Goal: Task Accomplishment & Management: Use online tool/utility

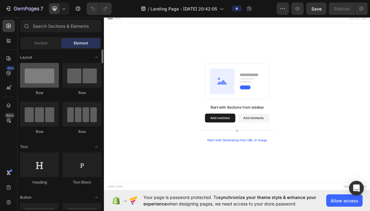
click at [44, 78] on div at bounding box center [39, 75] width 39 height 25
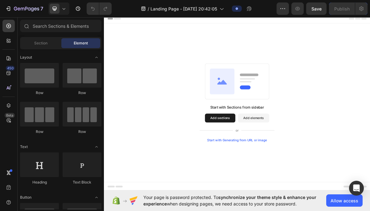
click at [276, 159] on button "Add sections" at bounding box center [265, 158] width 42 height 12
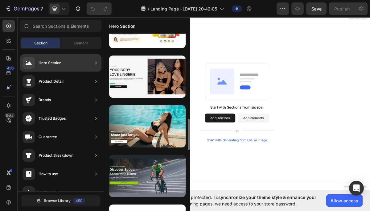
scroll to position [477, 0]
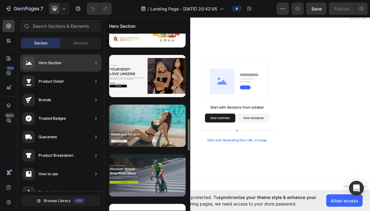
click at [150, 137] on div at bounding box center [147, 126] width 76 height 42
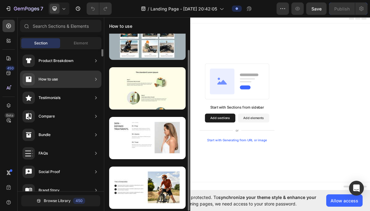
scroll to position [0, 0]
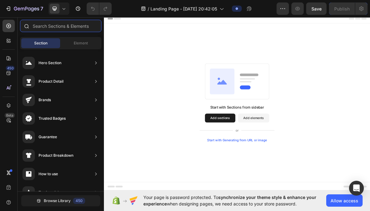
click at [68, 24] on input "text" at bounding box center [60, 26] width 81 height 12
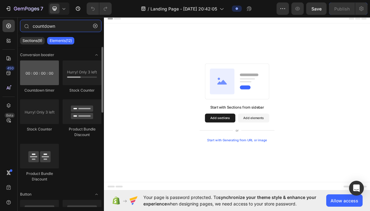
type input "countdown"
click at [52, 67] on div at bounding box center [39, 72] width 39 height 25
click at [46, 80] on div at bounding box center [39, 72] width 39 height 25
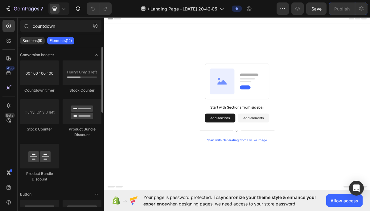
click at [45, 91] on div "Countdown timer" at bounding box center [39, 91] width 39 height 6
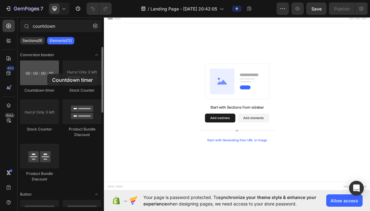
click at [47, 74] on div at bounding box center [39, 72] width 39 height 25
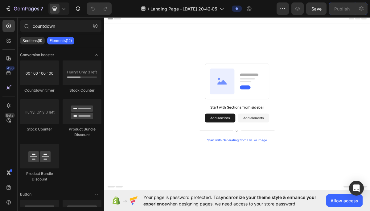
click at [277, 158] on button "Add sections" at bounding box center [265, 158] width 42 height 12
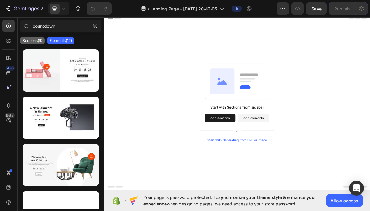
click at [35, 38] on p "Sections(9)" at bounding box center [33, 40] width 20 height 5
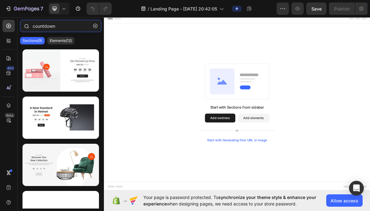
click at [70, 30] on input "countdown" at bounding box center [60, 26] width 81 height 12
click at [71, 27] on input "countdown" at bounding box center [60, 26] width 81 height 12
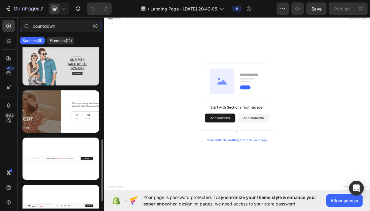
scroll to position [260, 0]
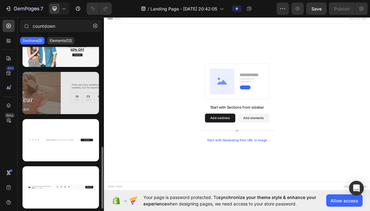
click at [56, 89] on div at bounding box center [61, 93] width 76 height 42
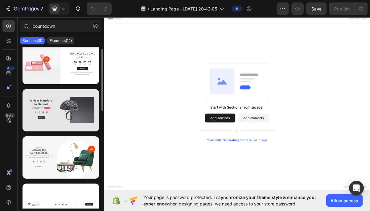
scroll to position [8, 0]
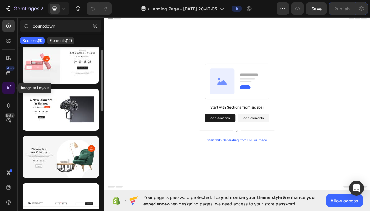
click at [12, 87] on div at bounding box center [8, 88] width 12 height 12
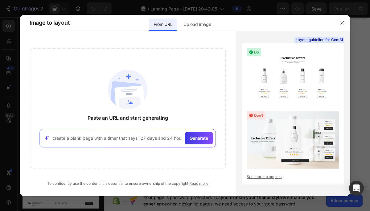
scroll to position [0, 2]
type input "create a blank page with a timer that says 127 days and 24 hours"
click at [202, 140] on span "Generate" at bounding box center [199, 138] width 18 height 6
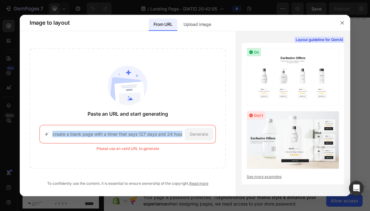
drag, startPoint x: 184, startPoint y: 136, endPoint x: 160, endPoint y: 133, distance: 24.5
click at [154, 134] on div "create a blank page with a timer that says 127 days and 24 hours Generate" at bounding box center [127, 134] width 176 height 18
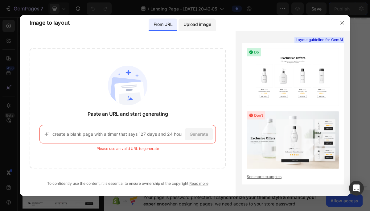
click at [201, 30] on div "Upload image" at bounding box center [196, 24] width 37 height 12
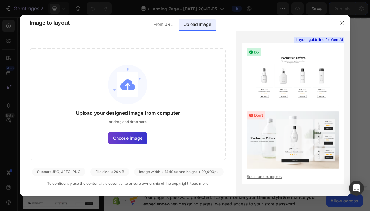
click at [129, 136] on span "Choose image" at bounding box center [127, 138] width 29 height 6
click at [0, 0] on input "Choose image" at bounding box center [0, 0] width 0 height 0
click at [121, 138] on span "Choose image" at bounding box center [127, 138] width 29 height 6
click at [0, 0] on input "Choose image" at bounding box center [0, 0] width 0 height 0
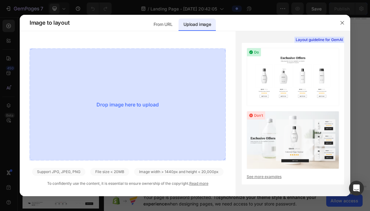
click at [123, 105] on div "Drop image here to upload" at bounding box center [128, 104] width 196 height 112
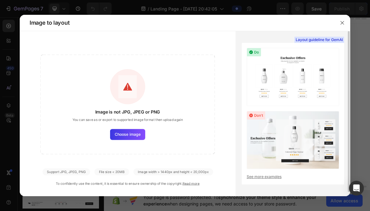
scroll to position [4, 0]
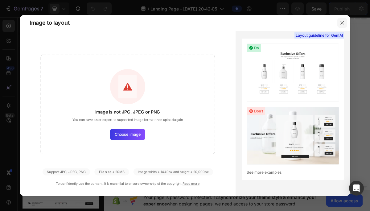
click at [341, 25] on icon "button" at bounding box center [342, 22] width 5 height 5
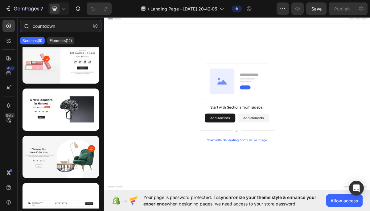
click at [62, 26] on input "countdown" at bounding box center [60, 26] width 81 height 12
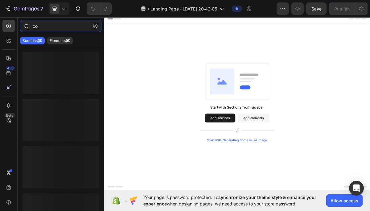
type input "c"
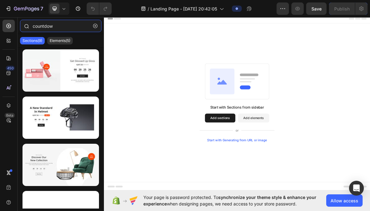
type input "countdown"
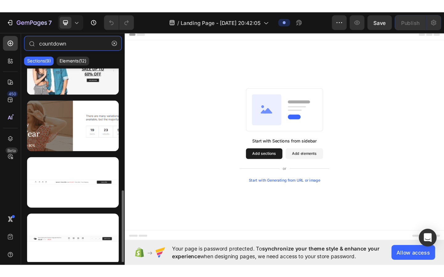
scroll to position [260, 0]
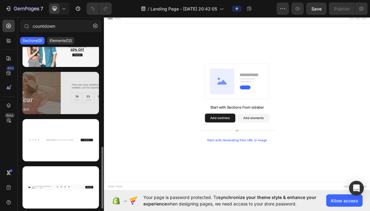
click at [67, 105] on div at bounding box center [61, 93] width 76 height 42
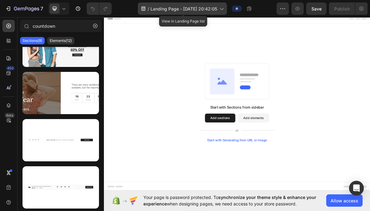
click at [224, 10] on icon at bounding box center [221, 9] width 6 height 6
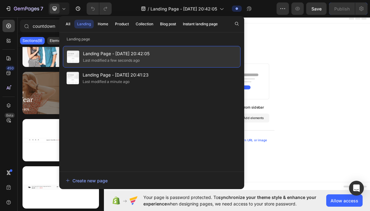
click at [166, 56] on div "Landing Page - [DATE] 20:42:05 Last modified a few seconds ago" at bounding box center [152, 57] width 178 height 22
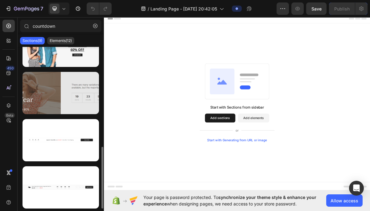
click at [66, 94] on div at bounding box center [61, 93] width 76 height 42
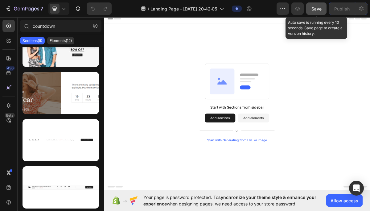
click at [311, 10] on span "Save" at bounding box center [316, 8] width 10 height 5
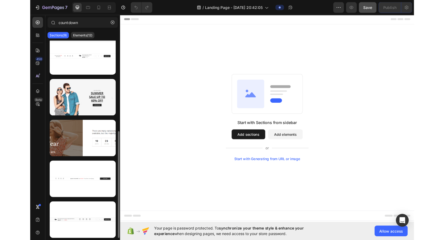
scroll to position [194, 0]
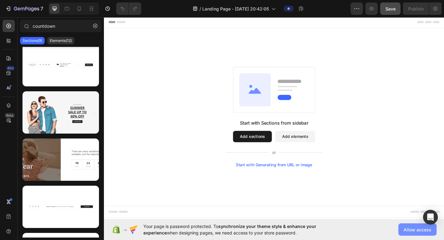
click at [370, 211] on span "Allow access" at bounding box center [418, 229] width 28 height 6
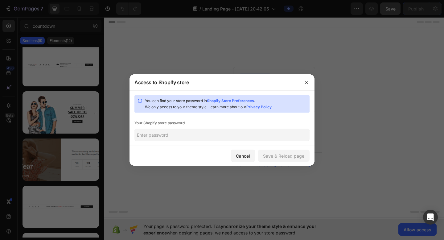
click at [233, 139] on input "text" at bounding box center [221, 135] width 175 height 12
type input "1299H"
click at [283, 156] on div "Save & Reload page" at bounding box center [283, 156] width 41 height 6
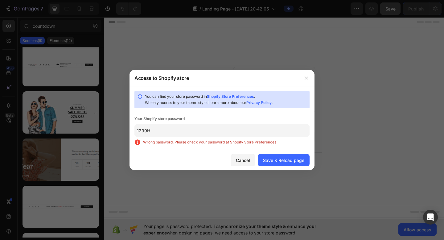
click at [266, 139] on span "Wrong password. Please check your password at Shopify Store Preferences" at bounding box center [226, 142] width 166 height 6
click at [264, 133] on input "1299H" at bounding box center [221, 130] width 175 height 12
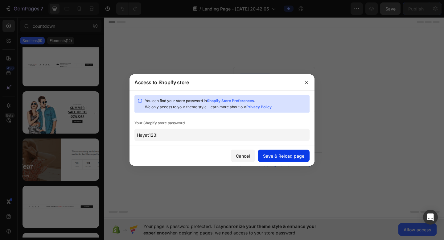
click at [272, 152] on button "Save & Reload page" at bounding box center [284, 156] width 52 height 12
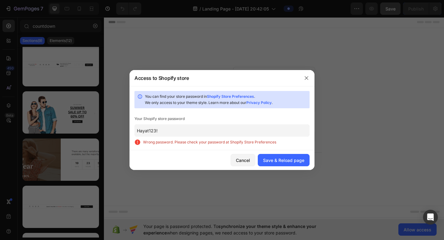
click at [218, 134] on input "Hayat123!" at bounding box center [221, 130] width 175 height 12
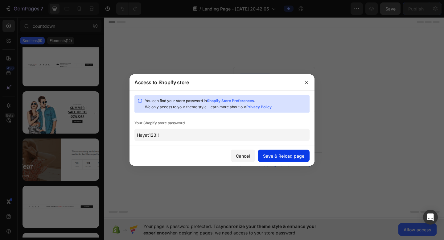
click at [285, 152] on button "Save & Reload page" at bounding box center [284, 156] width 52 height 12
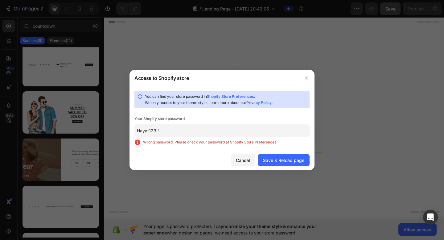
click at [244, 130] on input "Hayat123!!" at bounding box center [221, 130] width 175 height 12
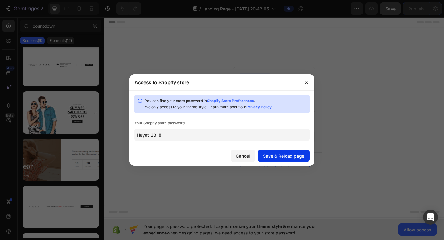
click at [288, 152] on button "Save & Reload page" at bounding box center [284, 156] width 52 height 12
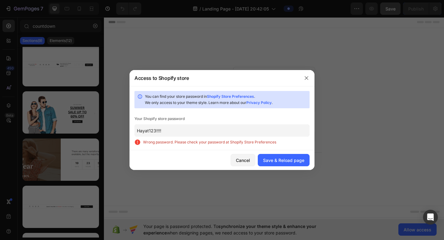
click at [248, 133] on input "Hayat123!!!!" at bounding box center [221, 130] width 175 height 12
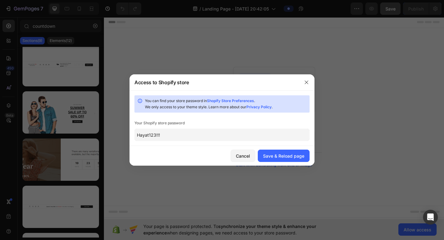
type input "Hayat123!!!"
click at [271, 154] on div "Save & Reload page" at bounding box center [283, 156] width 41 height 6
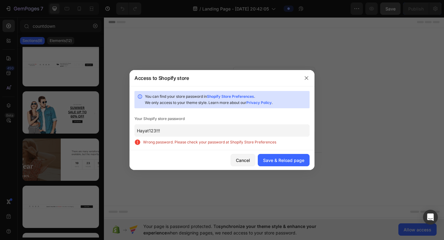
click at [228, 129] on input "Hayat123!!!" at bounding box center [221, 130] width 175 height 12
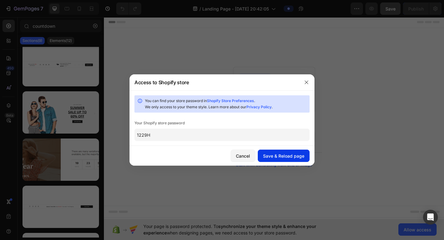
type input "1229H"
click at [271, 154] on div "Save & Reload page" at bounding box center [283, 156] width 41 height 6
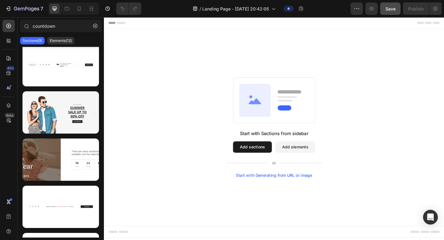
scroll to position [0, 0]
click at [281, 189] on div "Start with Generating from URL or image" at bounding box center [289, 189] width 83 height 5
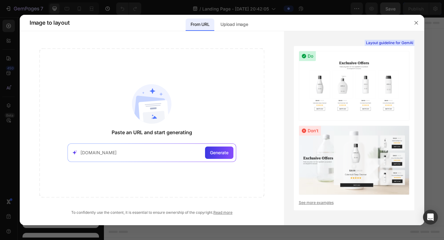
type input "[DOMAIN_NAME]"
click at [222, 154] on span "Generate" at bounding box center [219, 152] width 18 height 6
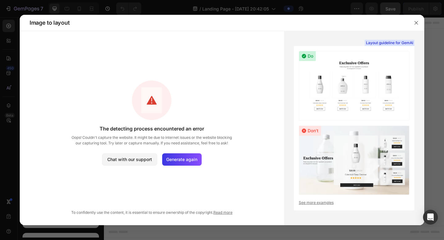
click at [10, 42] on div at bounding box center [222, 120] width 444 height 240
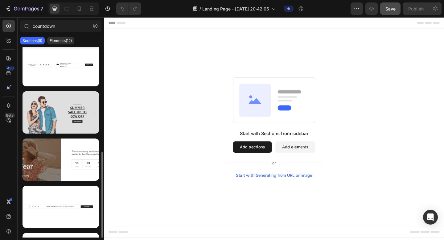
click at [66, 102] on div at bounding box center [61, 112] width 76 height 42
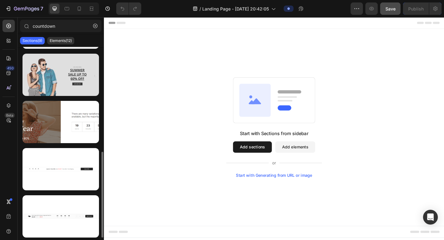
click at [75, 84] on div at bounding box center [61, 75] width 76 height 42
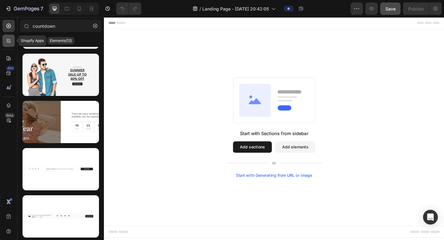
click at [8, 38] on icon at bounding box center [9, 41] width 6 height 6
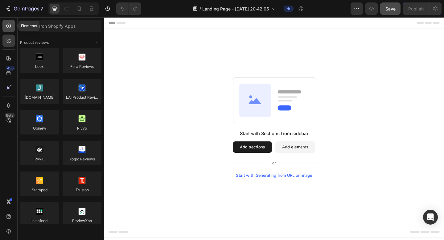
click at [8, 22] on div at bounding box center [8, 26] width 12 height 12
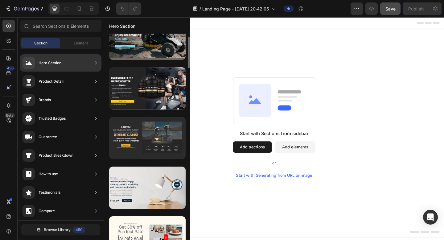
click at [127, 128] on div at bounding box center [147, 138] width 76 height 42
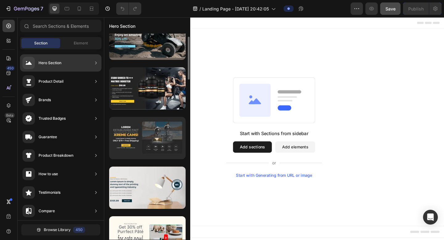
scroll to position [18, 0]
click at [152, 142] on div at bounding box center [147, 138] width 76 height 42
click at [146, 142] on div at bounding box center [147, 138] width 76 height 42
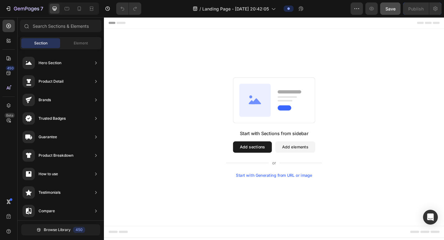
click at [261, 159] on button "Add sections" at bounding box center [265, 158] width 42 height 12
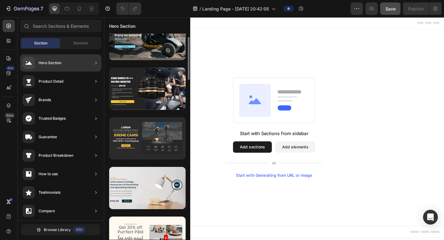
click at [157, 138] on div at bounding box center [147, 138] width 76 height 42
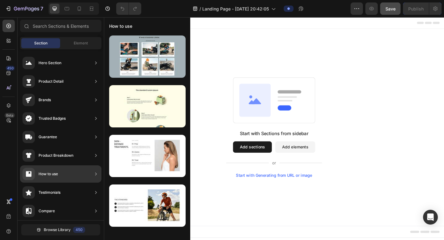
scroll to position [0, 0]
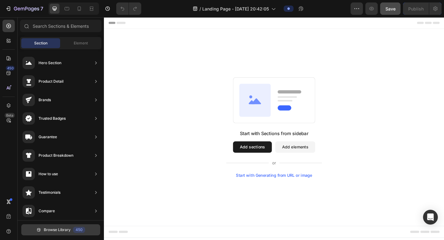
click at [74, 211] on div "450" at bounding box center [79, 230] width 12 height 6
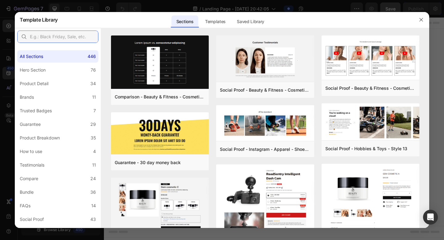
click at [51, 38] on input "text" at bounding box center [57, 37] width 81 height 12
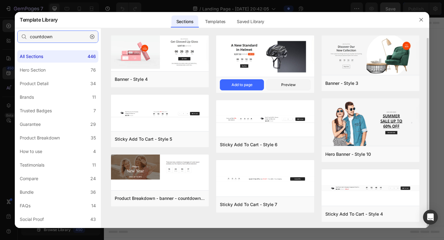
scroll to position [1, 0]
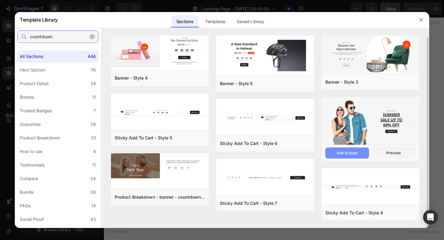
type input "countdown"
click at [0, 0] on div "Add to page" at bounding box center [0, 0] width 0 height 0
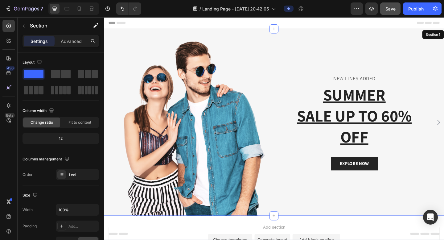
scroll to position [13, 0]
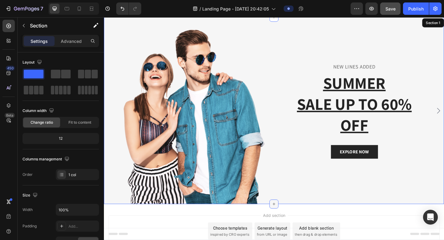
click at [289, 211] on div at bounding box center [289, 220] width 10 height 10
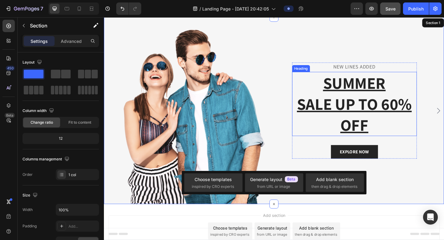
click at [356, 124] on p "SUMMER SALE UP TO 60% OFF" at bounding box center [376, 111] width 134 height 68
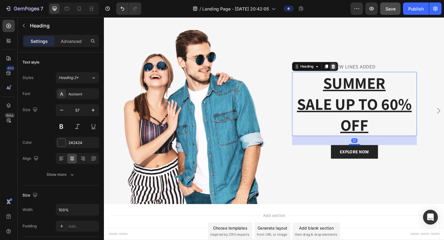
click at [356, 71] on icon at bounding box center [353, 70] width 5 height 5
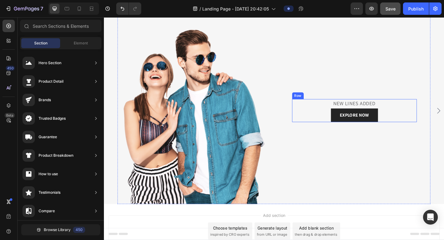
click at [369, 115] on div "NEW LINES ADDED" at bounding box center [377, 110] width 136 height 9
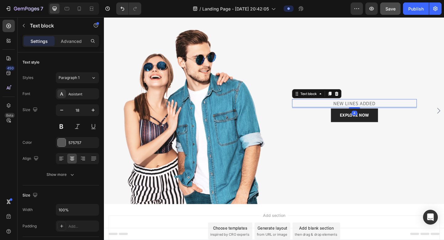
click at [370, 111] on p "NEW LINES ADDED" at bounding box center [376, 111] width 134 height 8
click at [370, 113] on p "NEW LINES ADDED" at bounding box center [376, 111] width 134 height 8
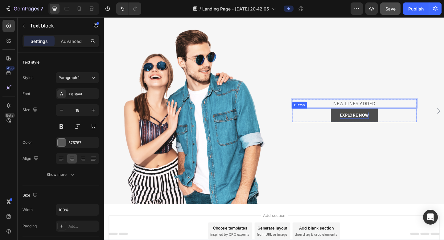
click at [370, 120] on div "EXPLORE NOW" at bounding box center [376, 123] width 31 height 7
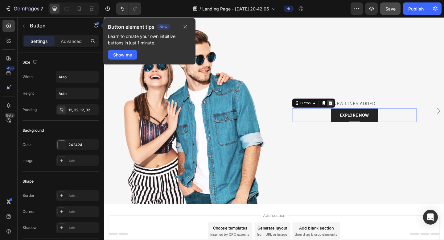
click at [351, 108] on icon at bounding box center [350, 110] width 5 height 5
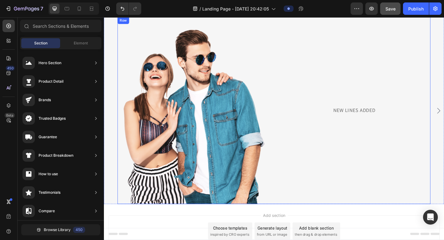
click at [358, 115] on p "NEW LINES ADDED" at bounding box center [376, 118] width 134 height 8
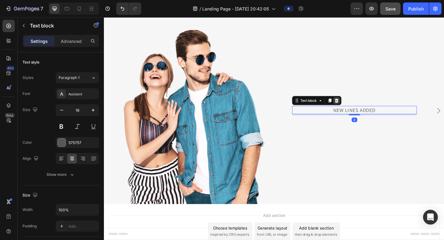
click at [355, 106] on icon at bounding box center [357, 108] width 4 height 4
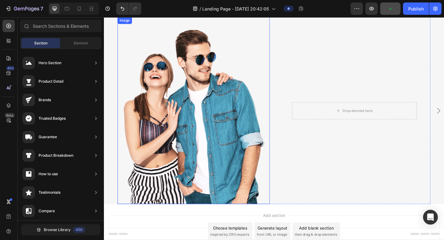
click at [257, 114] on img at bounding box center [202, 118] width 166 height 203
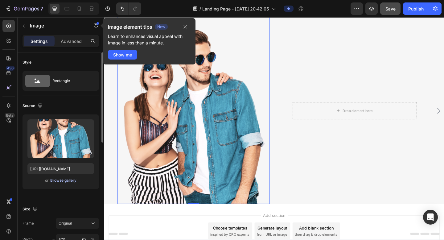
click at [67, 181] on div "Browse gallery" at bounding box center [63, 181] width 26 height 6
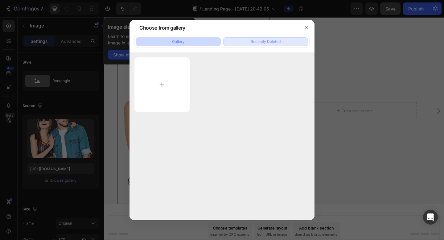
click at [272, 39] on div "Recently Deleted" at bounding box center [266, 42] width 30 height 6
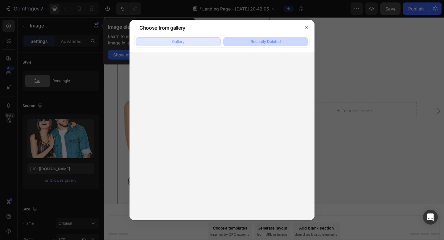
click at [207, 40] on button "Gallery" at bounding box center [178, 41] width 85 height 9
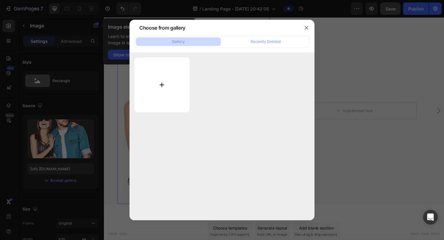
click at [162, 84] on input "file" at bounding box center [161, 84] width 55 height 55
type input "C:\fakepath\logo.jpg"
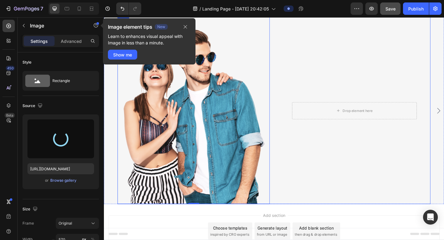
type input "[URL][DOMAIN_NAME]"
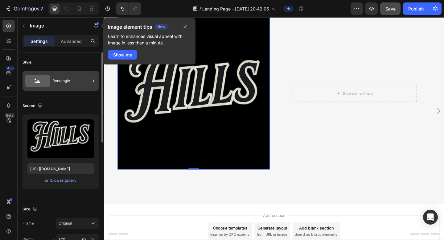
click at [67, 77] on div "Rectangle" at bounding box center [71, 81] width 38 height 14
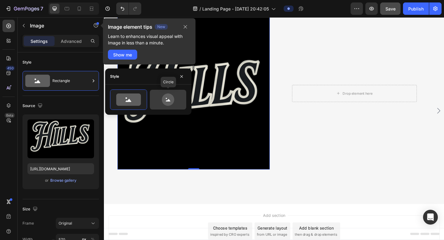
click at [174, 97] on icon at bounding box center [168, 99] width 29 height 12
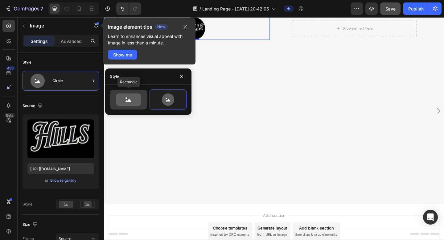
click at [135, 101] on icon at bounding box center [128, 99] width 25 height 12
type input "100"
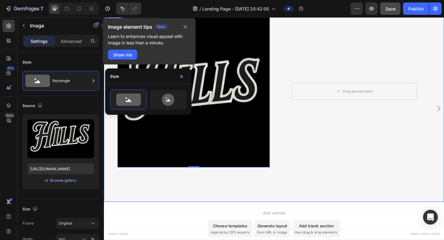
scroll to position [0, 0]
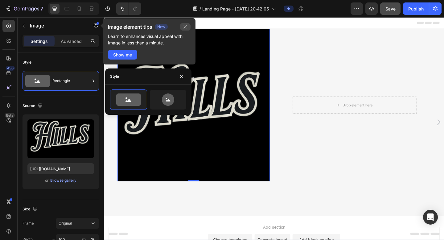
click at [185, 25] on icon "button" at bounding box center [185, 26] width 5 height 5
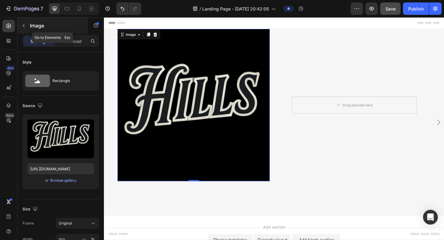
click at [36, 27] on p "Image" at bounding box center [56, 25] width 52 height 7
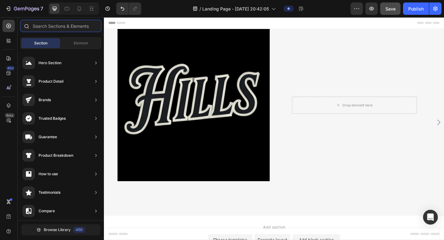
click at [58, 24] on input "text" at bounding box center [60, 26] width 81 height 12
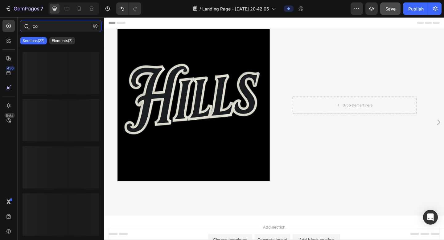
type input "c"
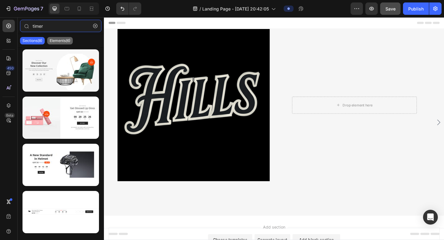
type input "timer"
click at [55, 42] on p "Elements(6)" at bounding box center [60, 40] width 21 height 5
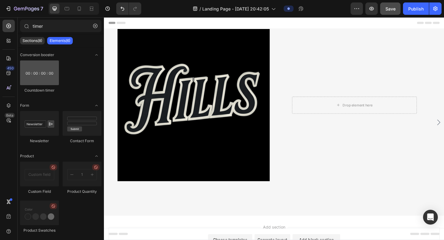
click at [41, 83] on div at bounding box center [39, 72] width 39 height 25
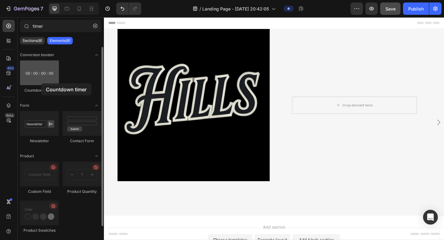
click at [41, 83] on div at bounding box center [39, 72] width 39 height 25
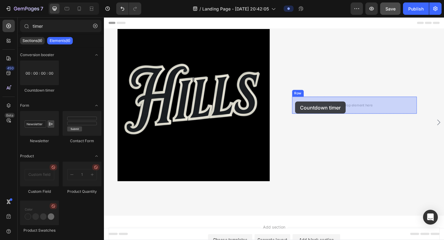
drag, startPoint x: 145, startPoint y: 100, endPoint x: 312, endPoint y: 109, distance: 167.3
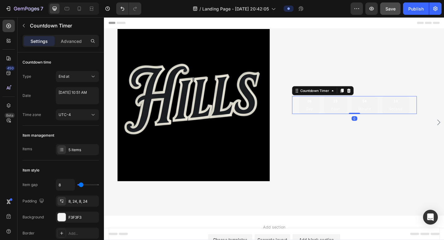
click at [352, 114] on div "19 Hour" at bounding box center [355, 112] width 25 height 19
click at [352, 114] on p "Hour" at bounding box center [356, 117] width 10 height 6
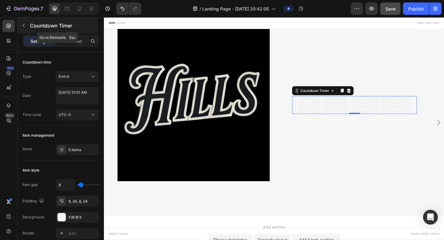
click at [24, 27] on icon "button" at bounding box center [23, 25] width 5 height 5
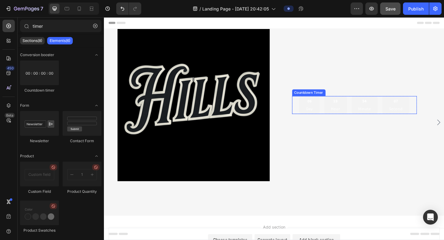
click at [367, 112] on div "19 Hour" at bounding box center [355, 112] width 25 height 19
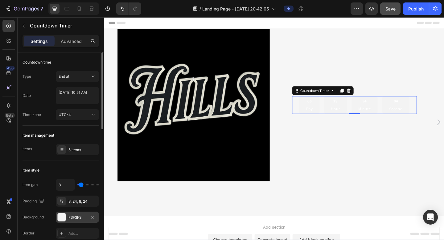
click at [64, 211] on div at bounding box center [62, 217] width 8 height 8
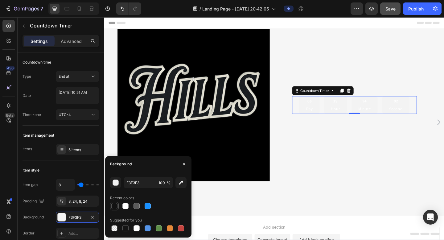
click at [116, 204] on div at bounding box center [114, 206] width 6 height 6
type input "121212"
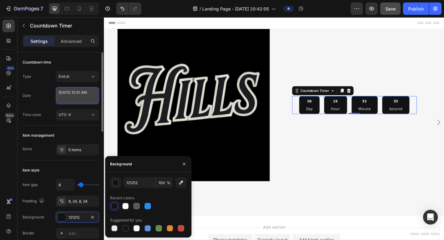
click at [77, 96] on textarea "[DATE] 10:51 AM" at bounding box center [77, 95] width 43 height 17
select select "10"
select select "51"
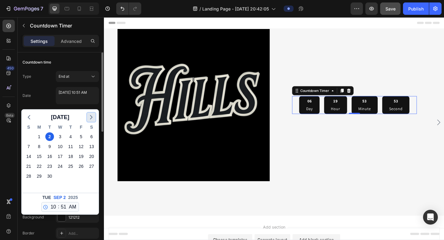
click at [92, 117] on polyline "button" at bounding box center [91, 117] width 2 height 4
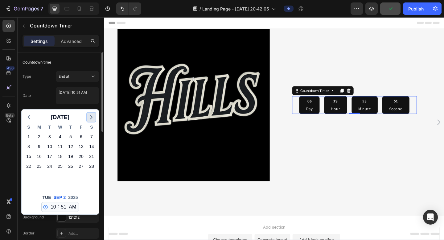
click at [92, 117] on polyline "button" at bounding box center [91, 117] width 2 height 4
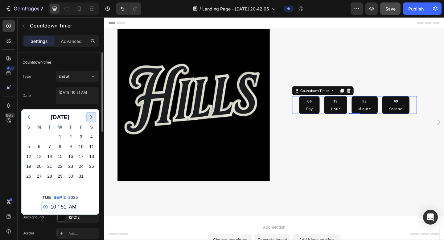
click at [92, 117] on polyline "button" at bounding box center [91, 117] width 2 height 4
click at [41, 176] on div "30" at bounding box center [39, 176] width 9 height 9
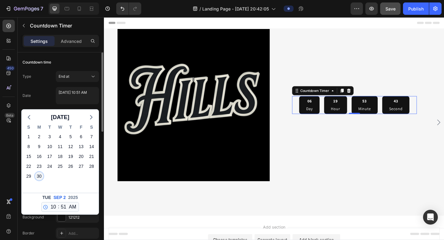
type textarea "[DATE] 10:51 AM"
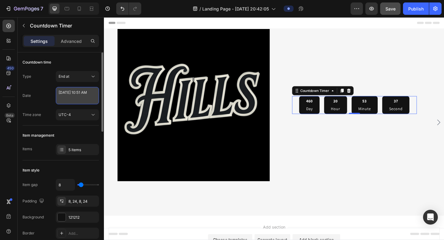
select select "10"
select select "51"
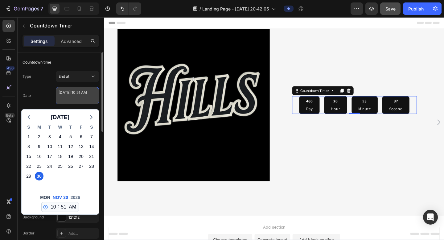
click at [80, 96] on textarea "[DATE] 10:51 AM" at bounding box center [77, 95] width 43 height 17
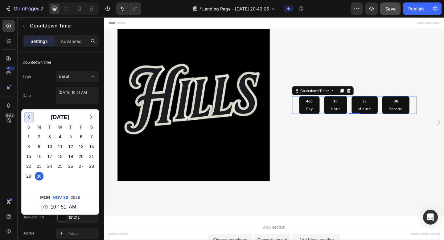
click at [27, 117] on icon "button" at bounding box center [28, 116] width 7 height 7
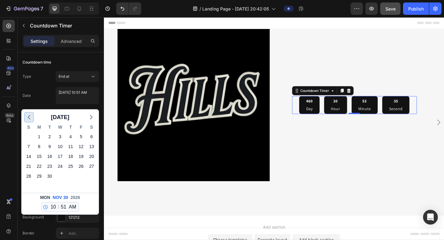
click at [27, 117] on icon "button" at bounding box center [28, 116] width 7 height 7
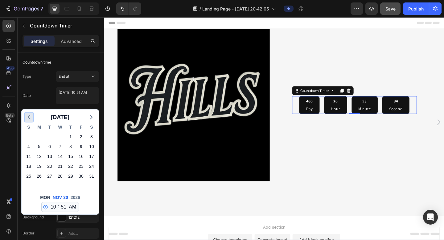
click at [27, 117] on icon "button" at bounding box center [28, 116] width 7 height 7
click at [92, 119] on icon "button" at bounding box center [91, 116] width 7 height 7
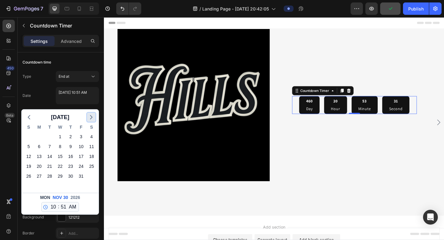
click at [92, 119] on icon "button" at bounding box center [91, 116] width 7 height 7
click at [92, 139] on div "1" at bounding box center [91, 136] width 9 height 9
type textarea "[DATE] 10:51 AM"
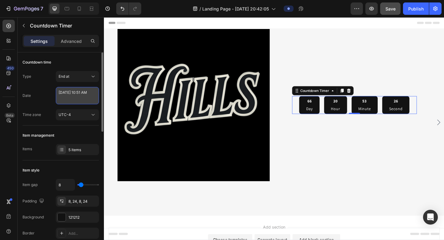
select select "10"
select select "51"
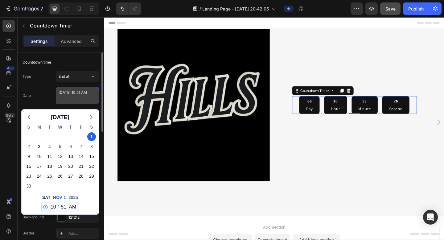
click at [84, 92] on textarea "[DATE] 10:51 AM" at bounding box center [77, 95] width 43 height 17
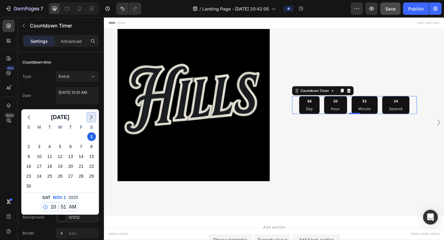
click at [91, 116] on polyline "button" at bounding box center [91, 117] width 2 height 4
click at [92, 138] on div "3" at bounding box center [91, 136] width 9 height 9
type textarea "[DATE] 10:51 AM"
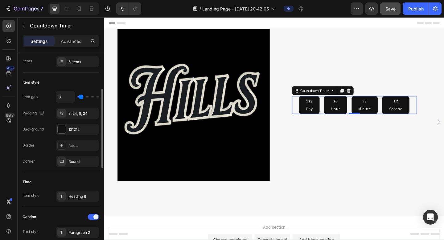
scroll to position [94, 0]
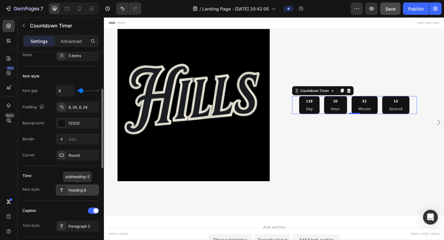
click at [79, 189] on div "Heading 6" at bounding box center [82, 190] width 29 height 6
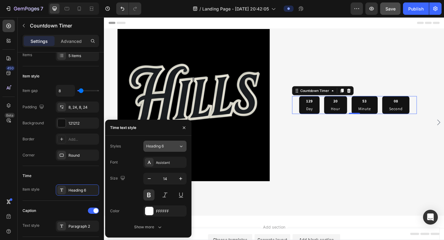
click at [166, 144] on div "Heading 6" at bounding box center [158, 146] width 25 height 6
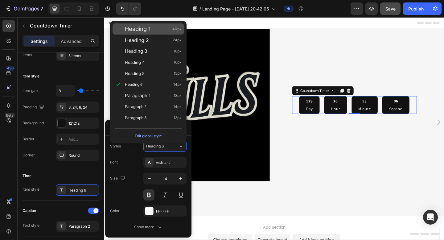
click at [148, 26] on span "Heading 1" at bounding box center [138, 29] width 26 height 6
type input "40"
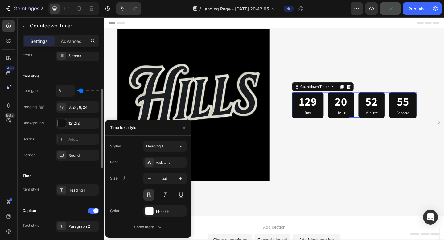
click at [45, 176] on div "Time" at bounding box center [61, 176] width 76 height 10
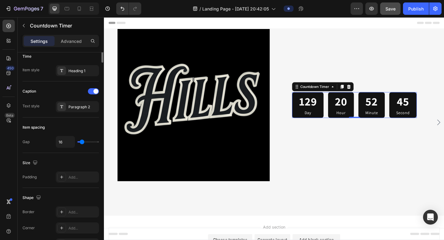
scroll to position [0, 0]
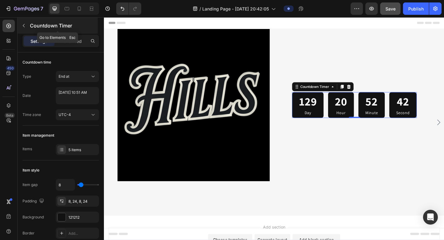
click at [37, 26] on p "Countdown Timer" at bounding box center [63, 25] width 67 height 7
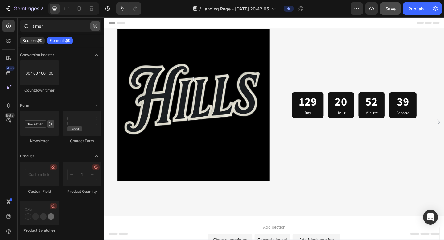
click at [96, 27] on icon "button" at bounding box center [95, 26] width 4 height 4
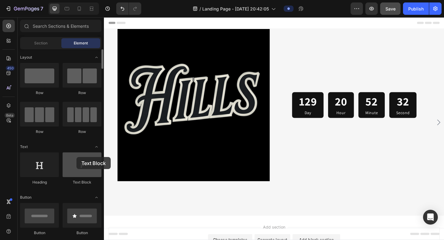
click at [76, 157] on div at bounding box center [82, 164] width 39 height 25
click at [79, 157] on div at bounding box center [82, 164] width 39 height 25
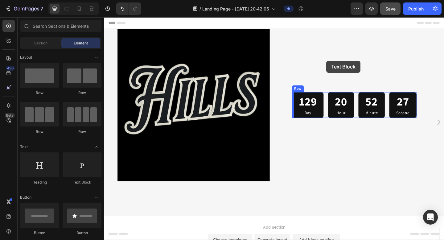
drag, startPoint x: 182, startPoint y: 176, endPoint x: 346, endPoint y: 64, distance: 198.2
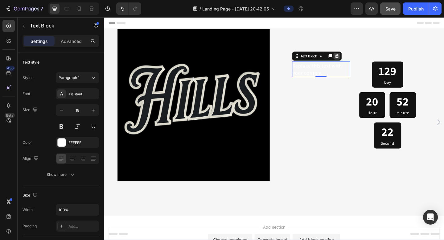
click at [357, 63] on div at bounding box center [357, 59] width 7 height 7
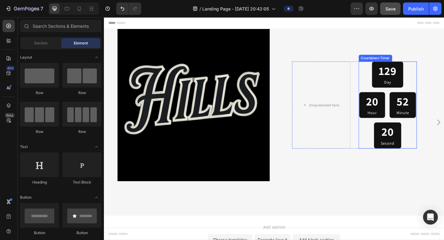
click at [370, 98] on div "129 Day 20 Hour 52 Minute 20 Second" at bounding box center [412, 112] width 63 height 95
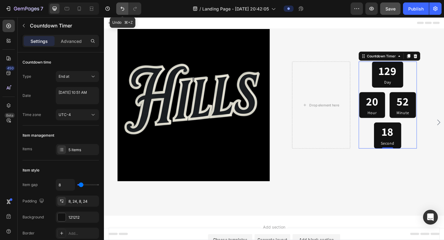
click at [124, 8] on icon "Undo/Redo" at bounding box center [122, 9] width 6 height 6
click at [116, 2] on button "Undo/Redo" at bounding box center [122, 8] width 12 height 12
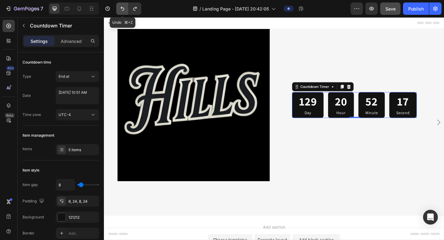
click at [124, 8] on icon "Undo/Redo" at bounding box center [122, 9] width 6 height 6
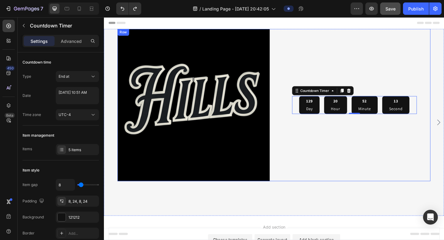
click at [323, 62] on div "129 Day 20 Hour 52 Minute 13 Second Countdown Timer 0 Row" at bounding box center [376, 113] width 166 height 166
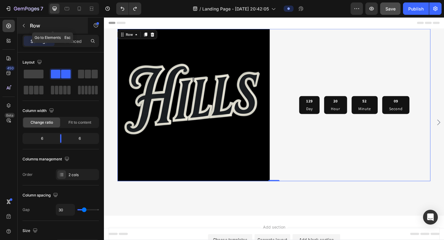
click at [26, 29] on button "button" at bounding box center [24, 26] width 10 height 10
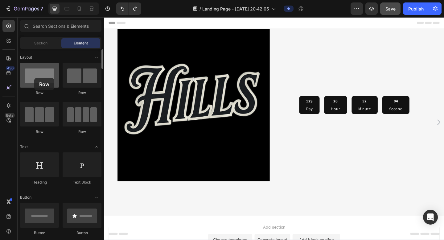
click at [34, 78] on div at bounding box center [39, 75] width 39 height 25
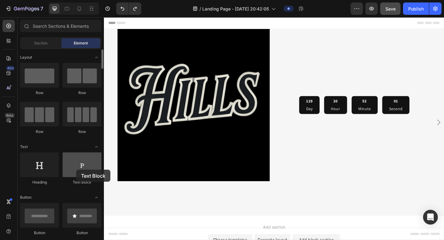
click at [76, 170] on div at bounding box center [82, 164] width 39 height 25
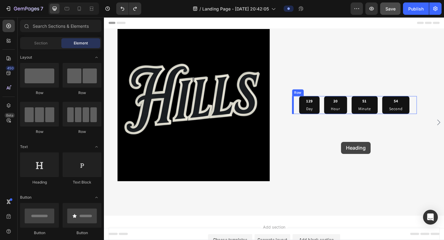
drag, startPoint x: 157, startPoint y: 182, endPoint x: 362, endPoint y: 152, distance: 207.5
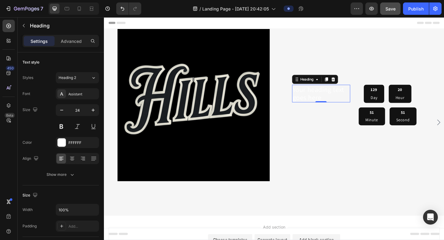
click at [348, 107] on h2 "Your heading text goes here" at bounding box center [340, 100] width 63 height 19
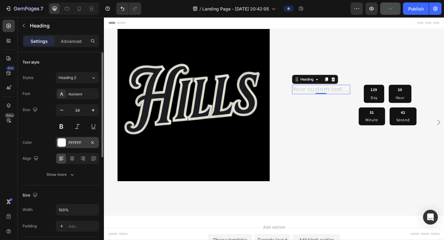
click at [62, 141] on div at bounding box center [62, 142] width 8 height 8
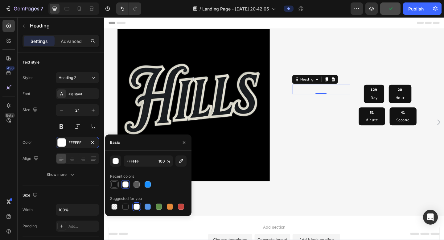
click at [116, 184] on div at bounding box center [114, 184] width 6 height 6
type input "121212"
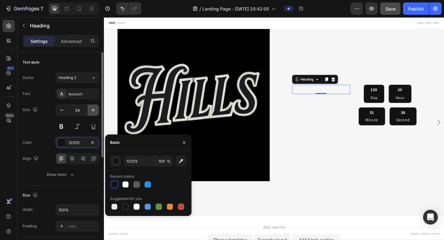
click at [93, 110] on icon "button" at bounding box center [93, 110] width 3 height 3
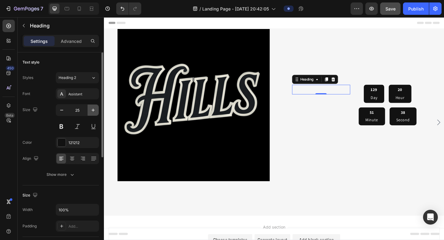
click at [93, 110] on icon "button" at bounding box center [93, 110] width 3 height 3
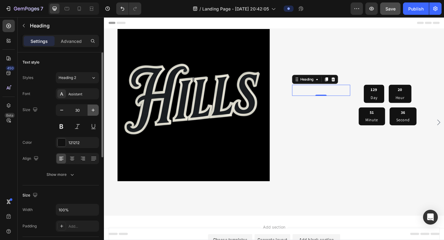
click at [93, 110] on icon "button" at bounding box center [93, 110] width 3 height 3
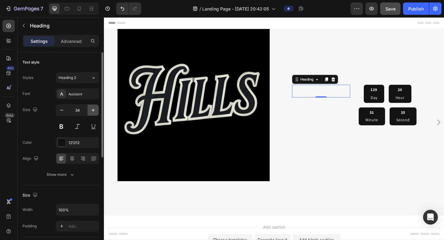
click at [93, 110] on icon "button" at bounding box center [93, 110] width 3 height 3
type input "36"
click at [63, 113] on button "button" at bounding box center [61, 110] width 11 height 11
type input "34"
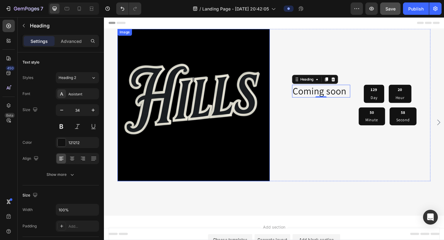
click at [259, 166] on img at bounding box center [202, 113] width 166 height 166
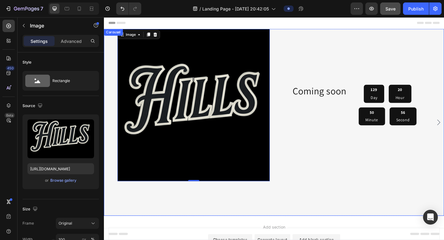
click at [244, 209] on div "Image 0 Coming soon Heading 129 Day 20 Hour 50 Minute [STREET_ADDRESS]" at bounding box center [289, 131] width 340 height 203
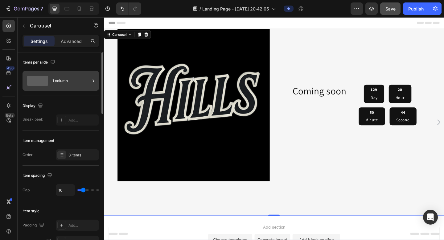
click at [73, 86] on div "1 column" at bounding box center [71, 81] width 38 height 14
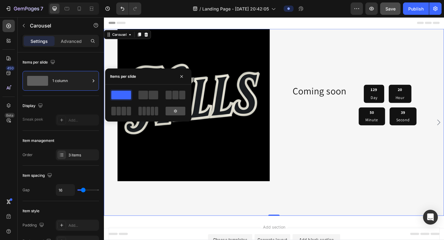
click at [181, 111] on div at bounding box center [176, 111] width 20 height 9
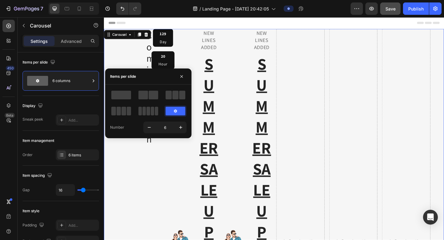
click at [181, 110] on div at bounding box center [176, 111] width 20 height 9
click at [129, 94] on span at bounding box center [121, 95] width 20 height 9
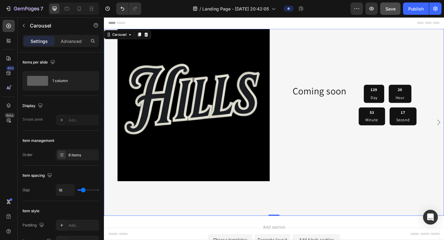
click at [274, 211] on div "Image Coming soon Heading 129 Day 20 Hour 53 Minute [STREET_ADDRESS]" at bounding box center [289, 131] width 340 height 203
click at [28, 28] on button "button" at bounding box center [24, 26] width 10 height 10
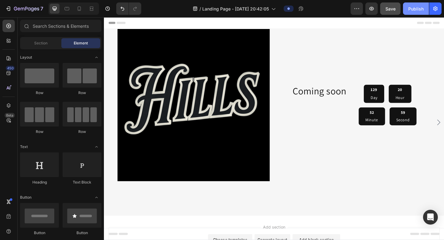
click at [370, 10] on div "Publish" at bounding box center [415, 9] width 15 height 6
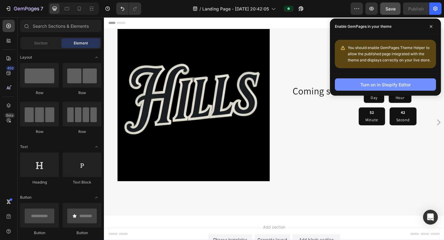
click at [370, 89] on button "Turn on in Shopify Editor" at bounding box center [385, 84] width 101 height 12
